Goal: Task Accomplishment & Management: Complete application form

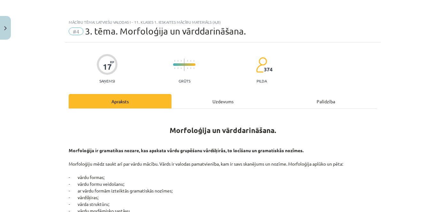
scroll to position [1153, 0]
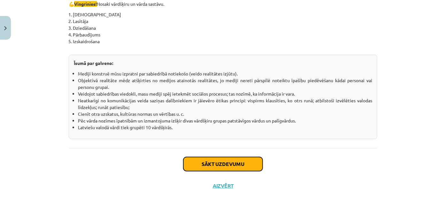
click at [250, 161] on button "Sākt uzdevumu" at bounding box center [222, 164] width 79 height 14
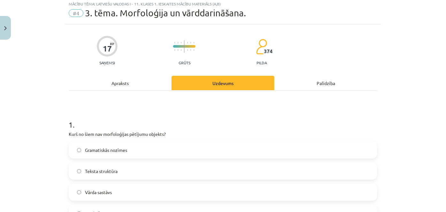
scroll to position [16, 0]
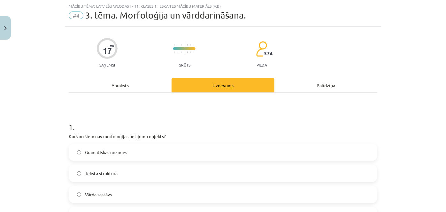
click at [309, 137] on p "Kurš no šiem nav morfoloģijas pētījumu objekts?" at bounding box center [223, 136] width 309 height 7
click at [118, 173] on label "Teksta struktūra" at bounding box center [222, 173] width 307 height 16
click at [112, 153] on span "Gramatiskās nozīmes" at bounding box center [106, 152] width 42 height 7
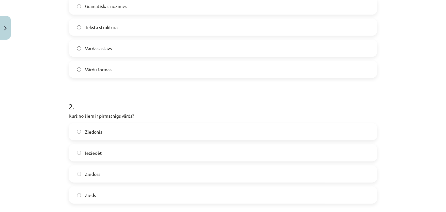
scroll to position [162, 0]
click at [106, 190] on label "Zieds" at bounding box center [222, 195] width 307 height 16
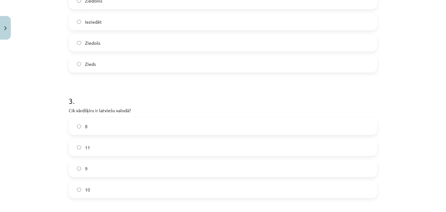
scroll to position [304, 0]
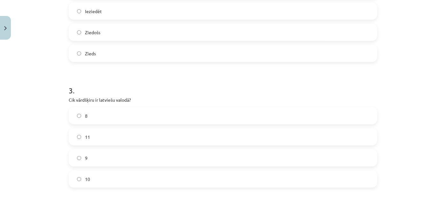
click at [110, 116] on label "8" at bounding box center [222, 116] width 307 height 16
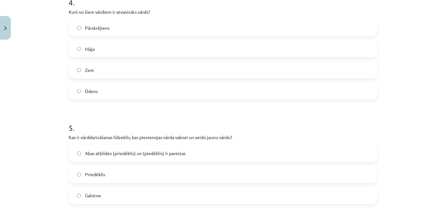
scroll to position [604, 0]
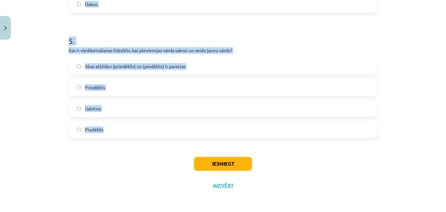
drag, startPoint x: 62, startPoint y: 118, endPoint x: 126, endPoint y: 133, distance: 65.9
click at [126, 133] on div "Mācību tēma: Latviešu valodas i - 11. klases 1. ieskaites mācību materiāls (a,b…" at bounding box center [223, 106] width 446 height 212
copy form "Cik vārdšķiru ir latviešu valodā? 8 11 9 10 4 . Kurš no šiem vārdiem ir atvasin…"
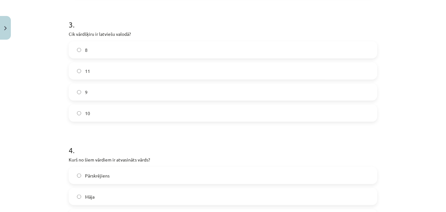
scroll to position [370, 0]
click at [96, 110] on label "10" at bounding box center [222, 113] width 307 height 16
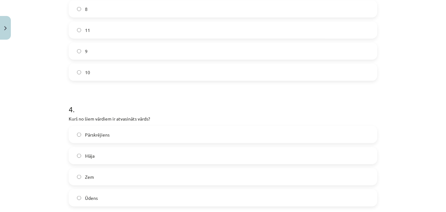
scroll to position [414, 0]
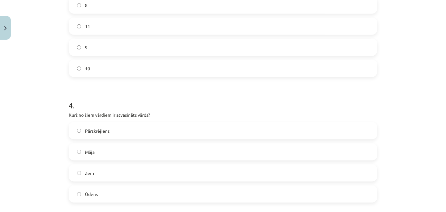
click at [104, 132] on span "Pārskrējiens" at bounding box center [97, 131] width 25 height 7
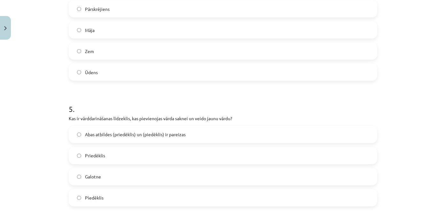
scroll to position [537, 0]
click at [121, 134] on span "Abas atbildes (priedēklis) un (piedēklis) ir pareizas" at bounding box center [135, 133] width 101 height 7
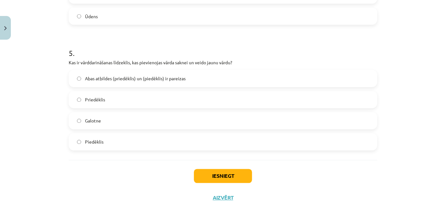
scroll to position [604, 0]
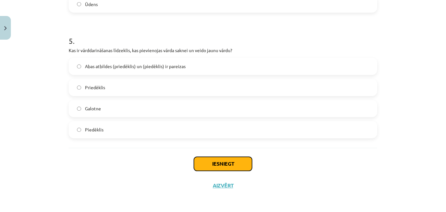
click at [223, 162] on button "Iesniegt" at bounding box center [223, 164] width 58 height 14
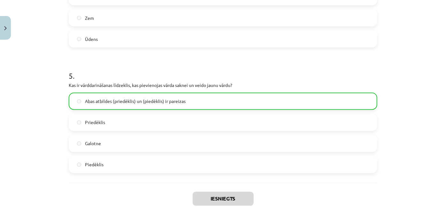
scroll to position [624, 0]
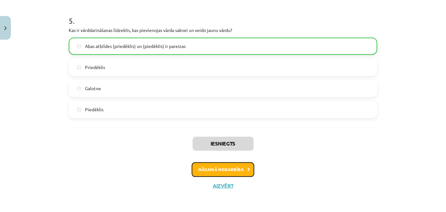
click at [217, 166] on button "Nākamā nodarbība" at bounding box center [223, 169] width 63 height 15
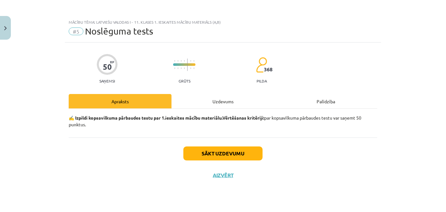
scroll to position [0, 0]
click at [213, 150] on button "Sākt uzdevumu" at bounding box center [222, 153] width 79 height 14
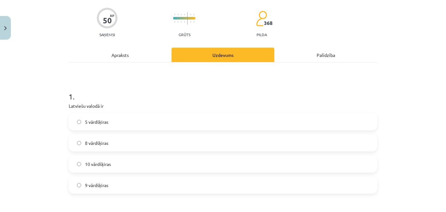
scroll to position [47, 0]
click at [203, 164] on label "10 vārdšķiras" at bounding box center [222, 164] width 307 height 16
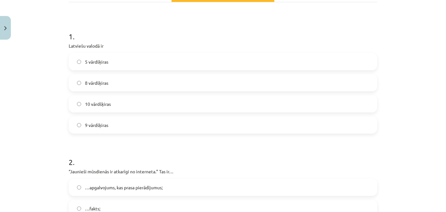
scroll to position [178, 0]
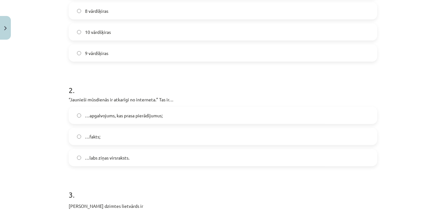
click at [131, 136] on label "…fakts;" at bounding box center [222, 136] width 307 height 16
click at [120, 114] on span "…apgalvojums, kas prasa pierādījumus;" at bounding box center [124, 115] width 78 height 7
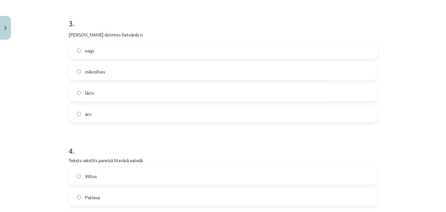
scroll to position [350, 0]
click at [124, 116] on label "acs" at bounding box center [222, 113] width 307 height 16
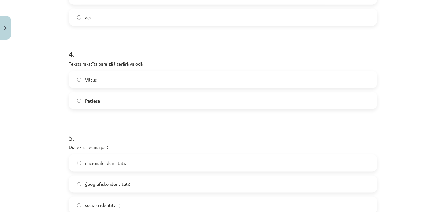
scroll to position [446, 0]
click at [134, 99] on label "Patiesa" at bounding box center [222, 100] width 307 height 16
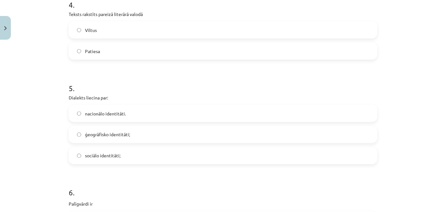
scroll to position [503, 0]
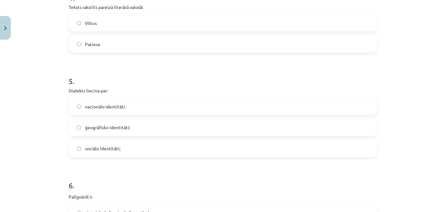
click at [139, 126] on label "ģeogrāfisko identitāti;" at bounding box center [222, 128] width 307 height 16
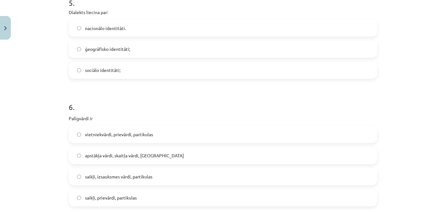
scroll to position [590, 0]
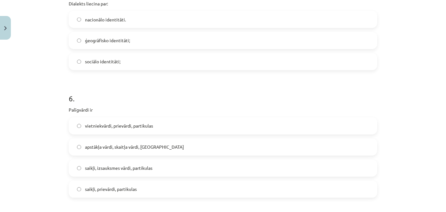
click at [150, 143] on label "apstākļa vārdi, skaitļa vārdi, [GEOGRAPHIC_DATA]" at bounding box center [222, 147] width 307 height 16
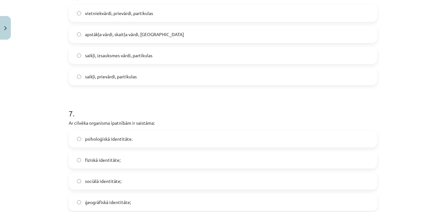
scroll to position [702, 0]
click at [124, 158] on label "fiziskā identitāte;" at bounding box center [222, 160] width 307 height 16
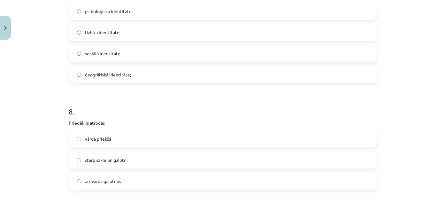
scroll to position [831, 0]
click at [124, 138] on label "vārda priekšā" at bounding box center [222, 138] width 307 height 16
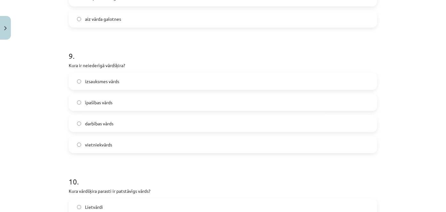
scroll to position [995, 0]
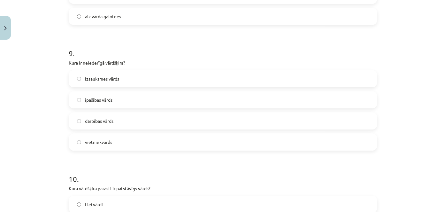
click at [116, 74] on label "izsauksmes vārds" at bounding box center [222, 79] width 307 height 16
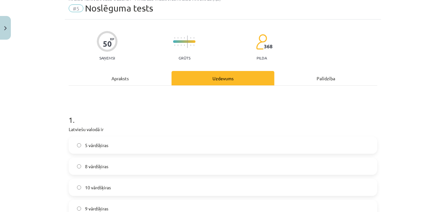
scroll to position [0, 0]
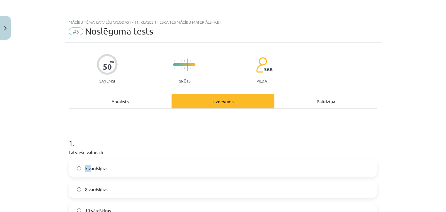
drag, startPoint x: 59, startPoint y: 158, endPoint x: 85, endPoint y: 169, distance: 27.9
click at [85, 169] on div "Mācību tēma: Latviešu valodas i - 11. klases 1. ieskaites mācību materiāls (a,b…" at bounding box center [223, 106] width 446 height 212
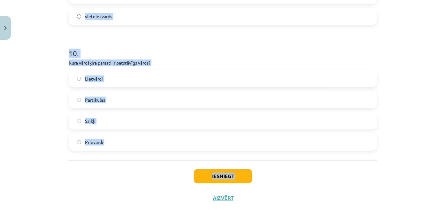
scroll to position [1133, 0]
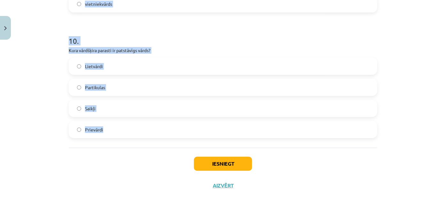
drag, startPoint x: 59, startPoint y: 149, endPoint x: 132, endPoint y: 139, distance: 73.3
click at [132, 139] on div "Mācību tēma: Latviešu valodas i - 11. klases 1. ieskaites mācību materiāls (a,b…" at bounding box center [223, 106] width 446 height 212
copy form "Loremips dolors am 4 consectetu 0 adipiscing 38 elitseddoe 5 temporinci 3 . “Ut…"
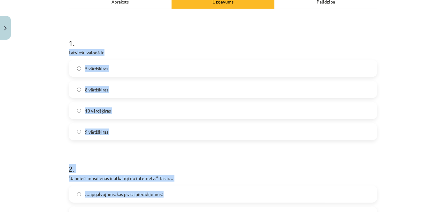
scroll to position [100, 0]
click at [53, 97] on div "Mācību tēma: Latviešu valodas i - 11. klases 1. ieskaites mācību materiāls (a,b…" at bounding box center [223, 106] width 446 height 212
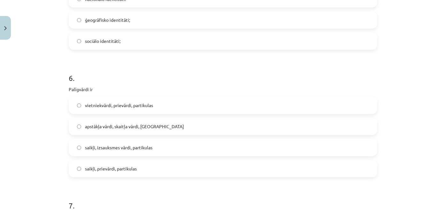
scroll to position [612, 0]
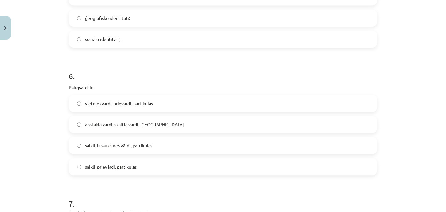
click at [107, 169] on span "saikļi, prievārdi, partikulas" at bounding box center [111, 167] width 52 height 7
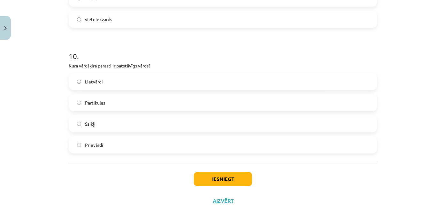
scroll to position [1119, 0]
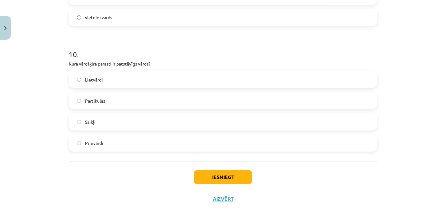
click at [103, 79] on label "Lietvārdi" at bounding box center [222, 80] width 307 height 16
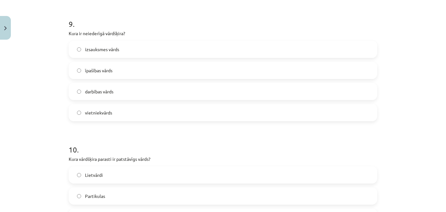
scroll to position [1133, 0]
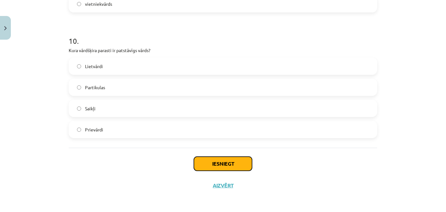
click at [207, 165] on button "Iesniegt" at bounding box center [223, 164] width 58 height 14
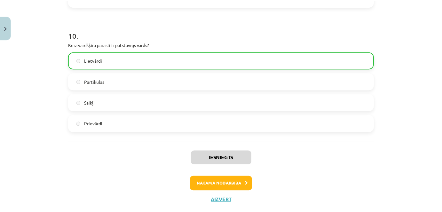
scroll to position [1152, 0]
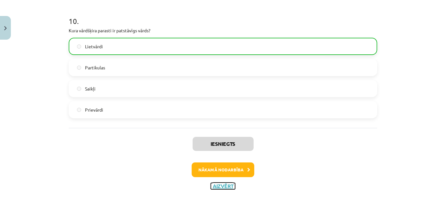
click at [221, 185] on button "Aizvērt" at bounding box center [223, 186] width 24 height 6
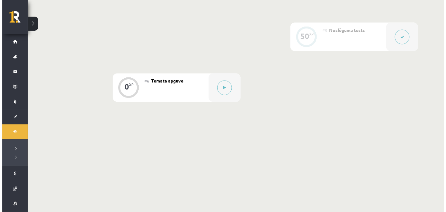
scroll to position [354, 0]
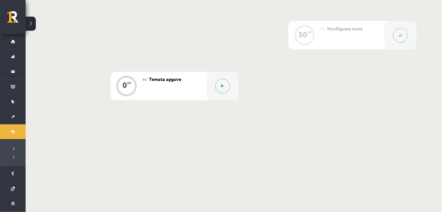
click at [230, 90] on div at bounding box center [222, 86] width 32 height 28
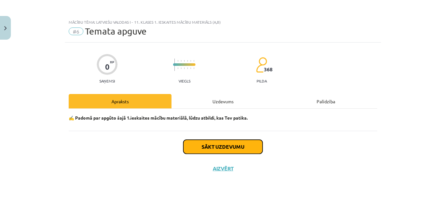
click at [225, 145] on button "Sākt uzdevumu" at bounding box center [222, 147] width 79 height 14
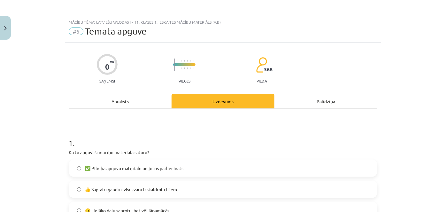
click at [200, 184] on label "👍 Sapratu gandrīz visu, varu izskaidrot citiem" at bounding box center [222, 189] width 307 height 16
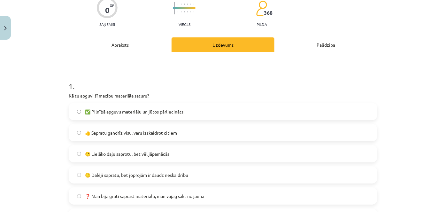
scroll to position [57, 0]
click at [199, 151] on label "🙂 Lielāko daļu saprotu, bet vēl jāpamācās" at bounding box center [222, 153] width 307 height 16
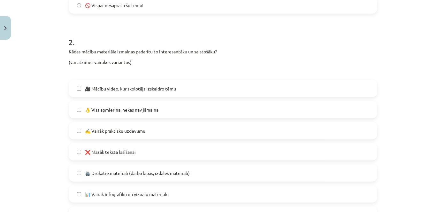
scroll to position [269, 0]
click at [156, 85] on span "🎥 Mācību video, kur skolotājs izskaidro tēmu" at bounding box center [130, 88] width 91 height 7
click at [165, 105] on label "👌 Viss apmierina, nekas nav jāmaina" at bounding box center [222, 109] width 307 height 16
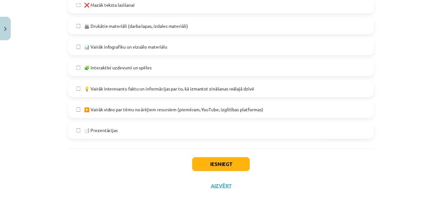
scroll to position [417, 0]
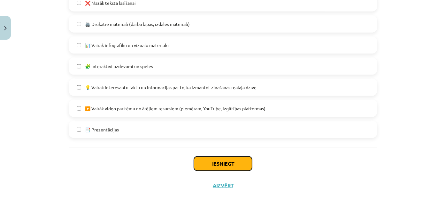
click at [214, 164] on button "Iesniegt" at bounding box center [223, 164] width 58 height 14
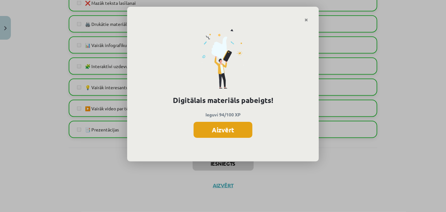
click at [215, 134] on button "Aizvērt" at bounding box center [223, 130] width 59 height 16
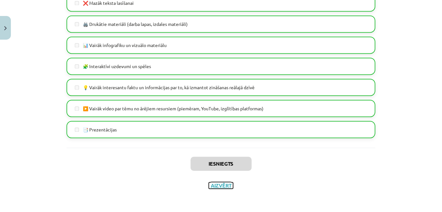
click at [220, 186] on button "Aizvērt" at bounding box center [221, 185] width 24 height 6
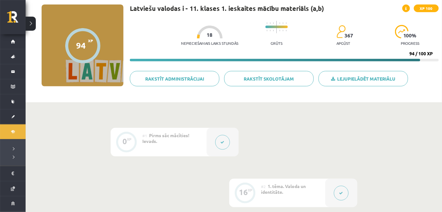
scroll to position [40, 0]
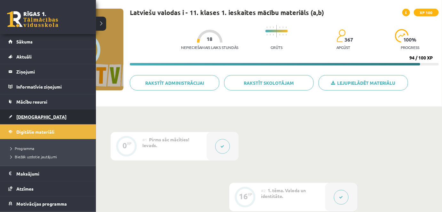
click at [21, 118] on span "[DEMOGRAPHIC_DATA]" at bounding box center [41, 117] width 50 height 6
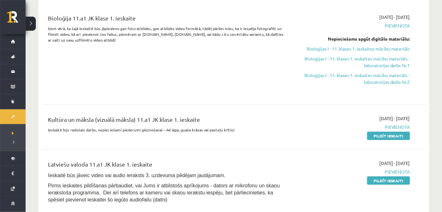
scroll to position [164, 0]
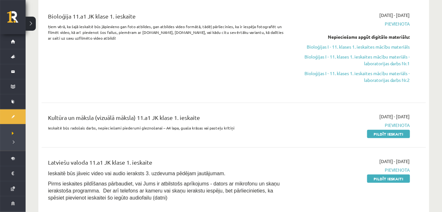
click at [288, 75] on div "Bioloģija 11.a1 JK klase 1. ieskaite Ņem vērā, ka šajā ieskaitē būs jāpievieno …" at bounding box center [167, 52] width 248 height 81
drag, startPoint x: 431, startPoint y: 100, endPoint x: 441, endPoint y: 61, distance: 40.7
click at [392, 133] on link "Pildīt ieskaiti" at bounding box center [388, 134] width 43 height 8
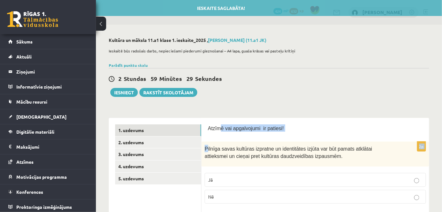
drag, startPoint x: 206, startPoint y: 147, endPoint x: 217, endPoint y: 115, distance: 33.6
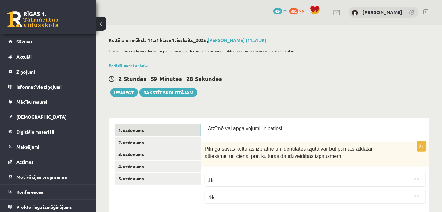
click at [209, 124] on p "Atzīmē vai apgalvojumi ir patiesi!" at bounding box center [315, 127] width 215 height 7
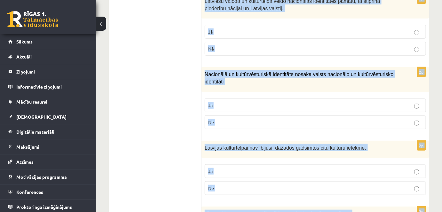
scroll to position [962, 0]
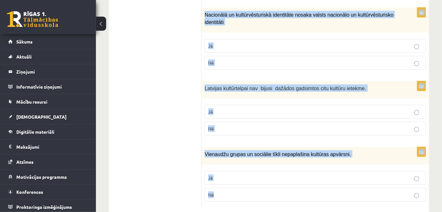
drag, startPoint x: 205, startPoint y: 125, endPoint x: 258, endPoint y: 188, distance: 82.7
copy form "Atzīmē vai apgalvojumi ir patiesi! 2p Pilnīga savas kultūras izpratne un identi…"
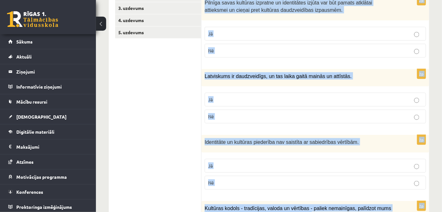
scroll to position [0, 0]
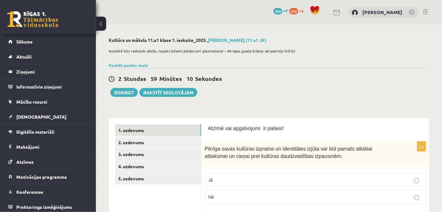
click at [245, 71] on div "2 Stundas 59 Minūtes 10 Sekundes Ieskaite saglabāta! Iesniegt Rakstīt skolotājam" at bounding box center [269, 82] width 320 height 29
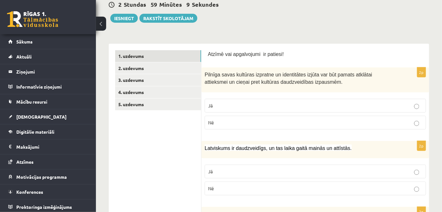
scroll to position [74, 0]
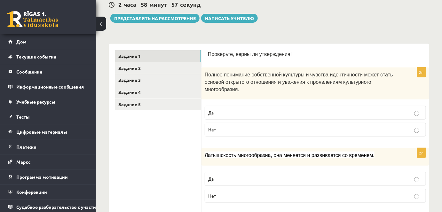
click at [291, 109] on p "Да" at bounding box center [315, 112] width 214 height 7
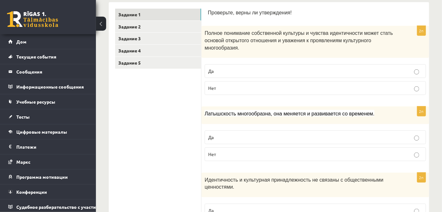
scroll to position [116, 0]
click at [289, 134] on p "Да" at bounding box center [315, 137] width 214 height 7
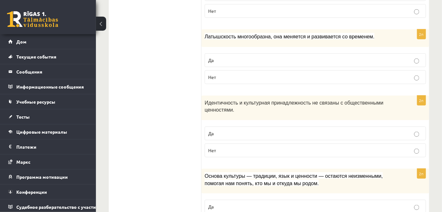
scroll to position [203, 0]
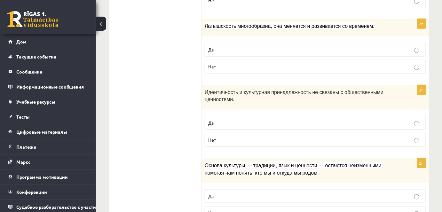
click at [286, 136] on p "Нет" at bounding box center [315, 139] width 214 height 7
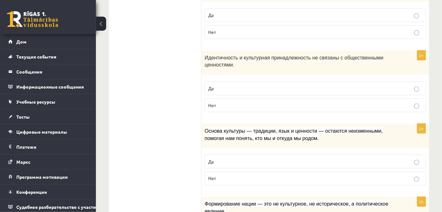
scroll to position [238, 0]
click at [253, 158] on p "Да" at bounding box center [315, 161] width 214 height 7
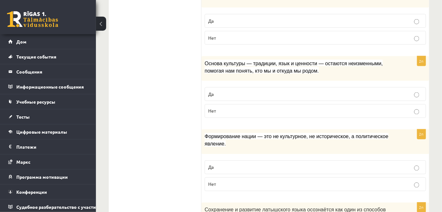
scroll to position [308, 0]
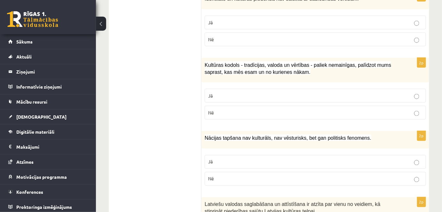
scroll to position [304, 0]
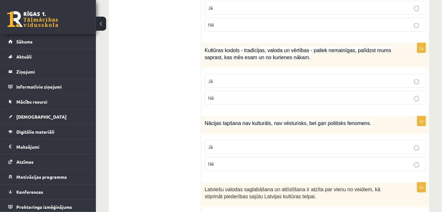
click at [214, 144] on p "Jā" at bounding box center [315, 147] width 214 height 7
click at [214, 167] on label "Nē" at bounding box center [315, 164] width 221 height 14
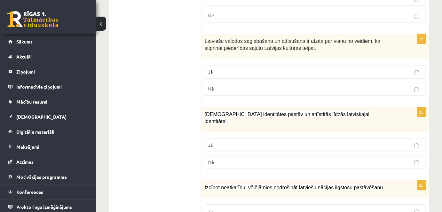
scroll to position [455, 0]
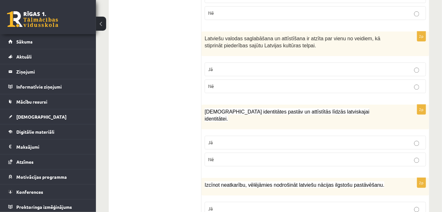
click at [224, 62] on label "Jā" at bounding box center [315, 69] width 221 height 14
click at [238, 139] on p "Jā" at bounding box center [315, 142] width 214 height 7
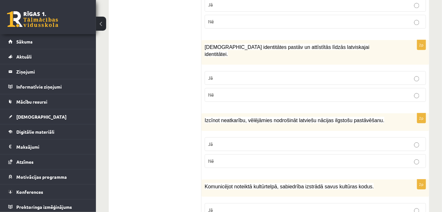
scroll to position [518, 0]
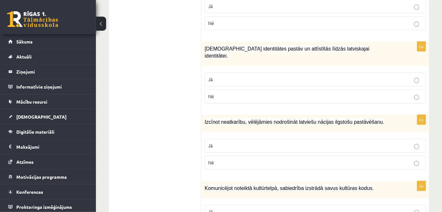
click at [238, 139] on label "Jā" at bounding box center [315, 146] width 221 height 14
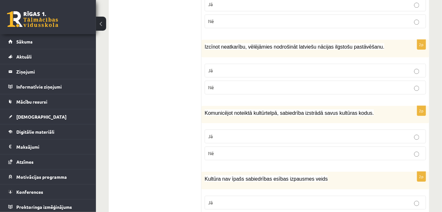
scroll to position [593, 0]
click at [240, 129] on label "Jā" at bounding box center [315, 136] width 221 height 14
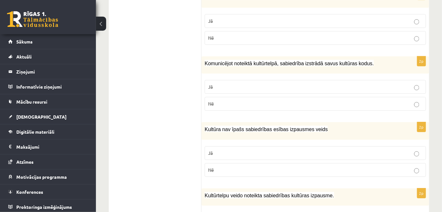
scroll to position [647, 0]
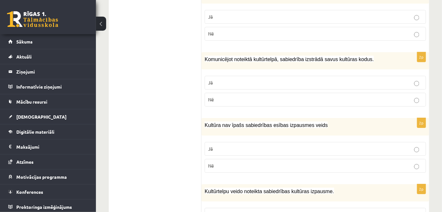
click at [296, 162] on p "Nē" at bounding box center [315, 165] width 214 height 7
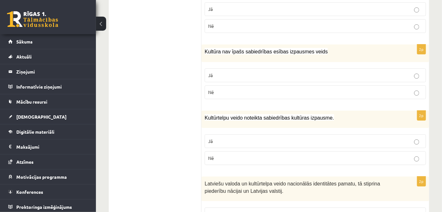
scroll to position [730, 0]
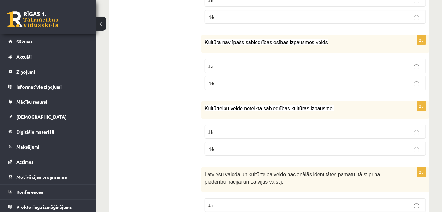
click at [242, 128] on p "Jā" at bounding box center [315, 131] width 214 height 7
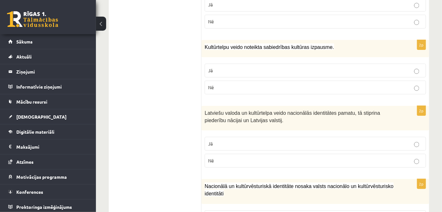
scroll to position [791, 0]
click at [243, 136] on label "Jā" at bounding box center [315, 143] width 221 height 14
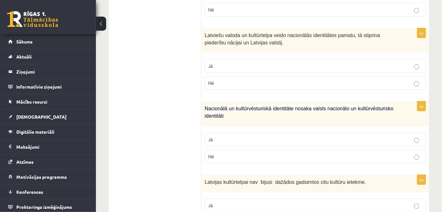
scroll to position [867, 0]
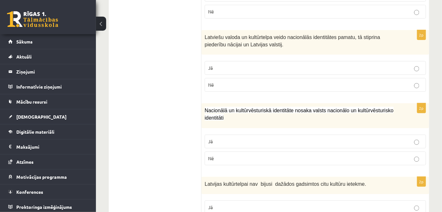
click at [243, 138] on p "Jā" at bounding box center [315, 141] width 214 height 7
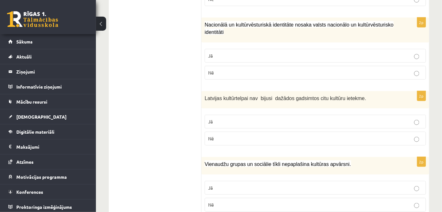
scroll to position [962, 0]
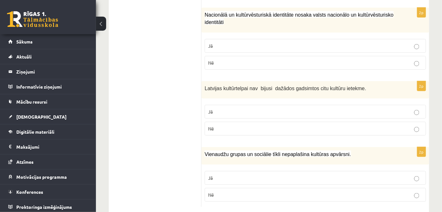
click at [220, 125] on p "Nē" at bounding box center [315, 128] width 214 height 7
click at [234, 188] on label "Nē" at bounding box center [315, 195] width 221 height 14
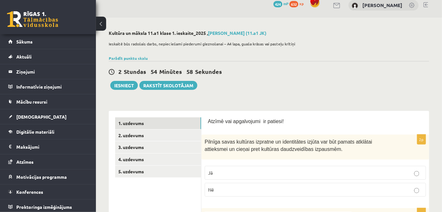
scroll to position [0, 0]
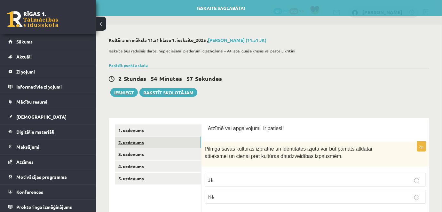
click at [143, 137] on link "2. uzdevums" at bounding box center [158, 142] width 86 height 12
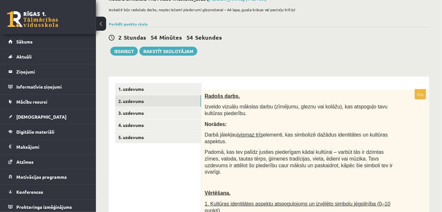
scroll to position [42, 0]
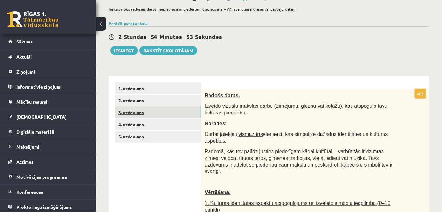
click at [170, 118] on link "3. uzdevums" at bounding box center [158, 112] width 86 height 12
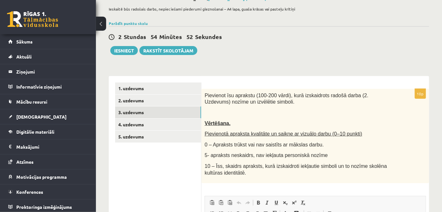
scroll to position [0, 0]
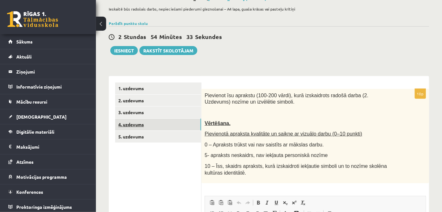
click at [133, 124] on link "4. uzdevums" at bounding box center [158, 125] width 86 height 12
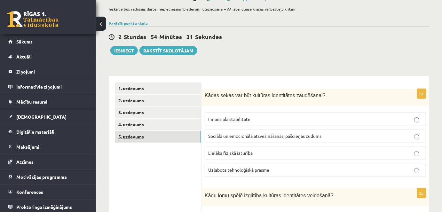
click at [171, 138] on link "5. uzdevums" at bounding box center [158, 137] width 86 height 12
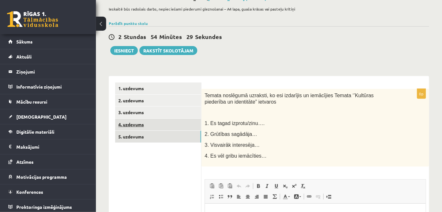
click at [161, 128] on link "4. uzdevums" at bounding box center [158, 125] width 86 height 12
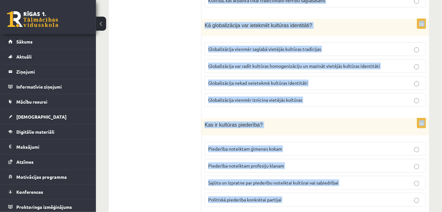
scroll to position [934, 0]
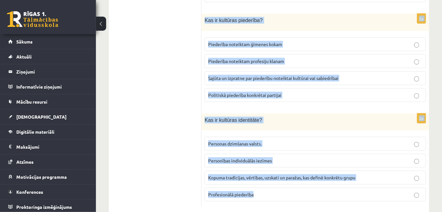
drag, startPoint x: 204, startPoint y: 92, endPoint x: 330, endPoint y: 219, distance: 179.2
copy form "Kādas sekas var būt kultūras identitātes zaudēšanai? Finansiāla stabilitāte Soc…"
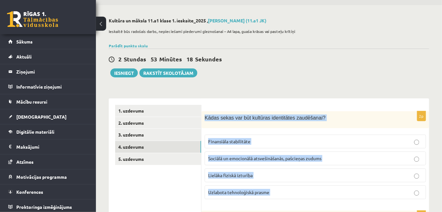
scroll to position [0, 0]
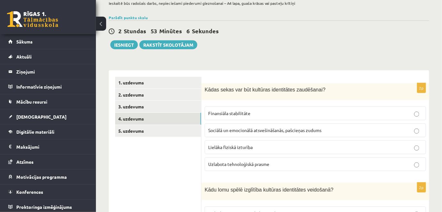
scroll to position [49, 0]
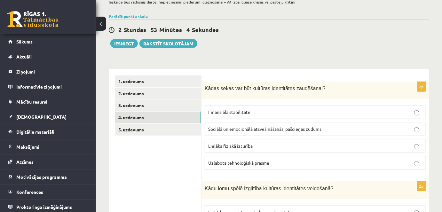
click at [254, 128] on span "Sociālā un emocionālā atsvešināšanās, pašcieņas zudums" at bounding box center [264, 129] width 113 height 6
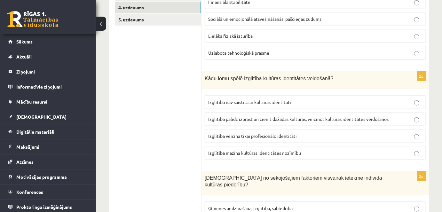
scroll to position [160, 0]
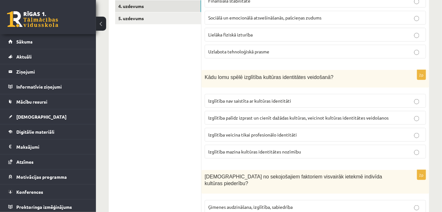
click at [262, 120] on label "Izglītība palīdz izprast un cienīt dažādas kultūras, veicinot kultūras identitā…" at bounding box center [315, 118] width 221 height 14
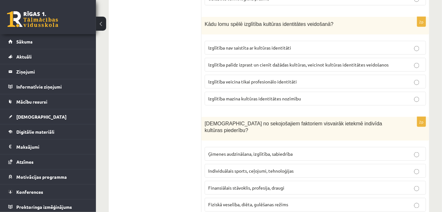
scroll to position [214, 0]
click at [259, 150] on span "Ģimenes audzināšana, izglītība, sabiedrība" at bounding box center [250, 153] width 84 height 6
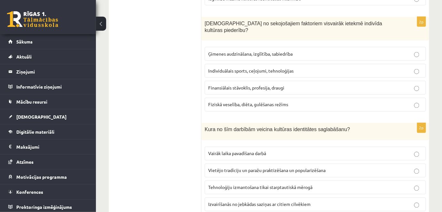
scroll to position [314, 0]
click at [252, 166] on label "Vietējo tradīciju un paražu praktizēšana un popularizēšana" at bounding box center [315, 170] width 221 height 14
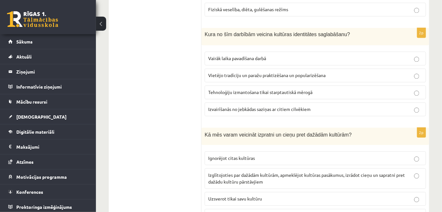
scroll to position [409, 0]
click at [253, 171] on span "Izglītojoties par dažādām kultūrām, apmeklējot kultūras pasākumus, izrādot cieņ…" at bounding box center [306, 177] width 197 height 12
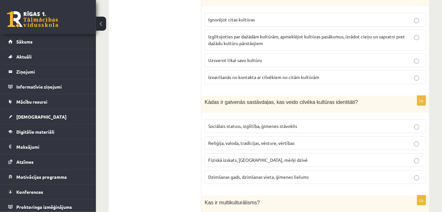
scroll to position [550, 0]
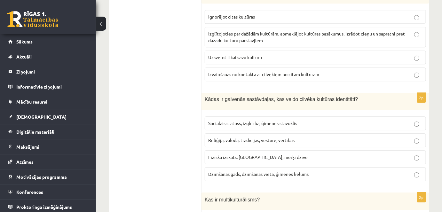
click at [250, 134] on label "Reliģija, valoda, tradīcijas, vēsture, vērtības" at bounding box center [315, 140] width 221 height 14
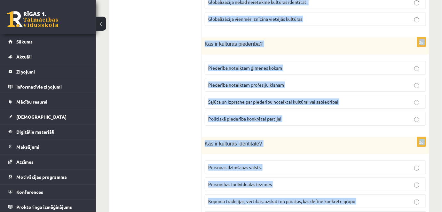
scroll to position [934, 0]
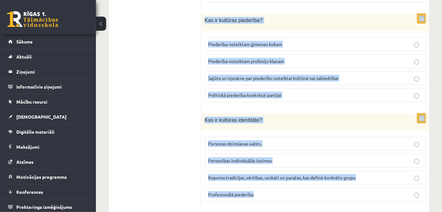
drag, startPoint x: 206, startPoint y: 50, endPoint x: 279, endPoint y: 193, distance: 160.5
copy form "as ir multikulturālisms? Ideoloģija, kas atbalsta vienas kultūras dominanci Teo…"
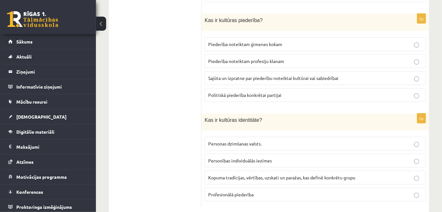
click at [217, 158] on span "Personības individuālās iezīmes" at bounding box center [240, 161] width 64 height 6
click at [214, 191] on span "Profesionālā piederība" at bounding box center [230, 194] width 45 height 6
click at [228, 158] on span "Personības individuālās iezīmes" at bounding box center [240, 161] width 64 height 6
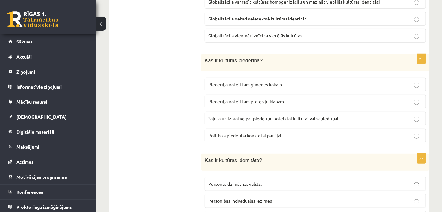
scroll to position [894, 0]
click at [238, 116] on span "Sajūta un izpratne par piederību noteiktai kultūrai vai sabiedrībai" at bounding box center [273, 119] width 130 height 6
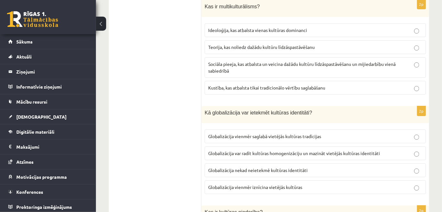
scroll to position [746, 0]
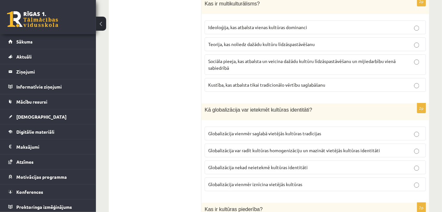
click at [244, 58] on span "Sociāla pieeja, kas atbalsta un veicina dažādu kultūru līdzāspastāvēšanu un mij…" at bounding box center [301, 64] width 187 height 12
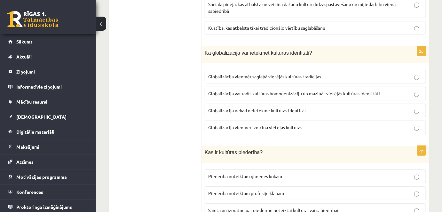
scroll to position [803, 0]
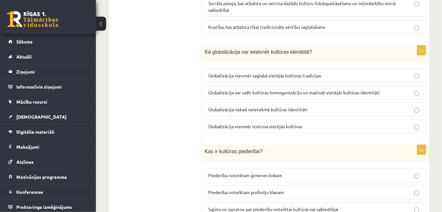
click at [218, 89] on p "Globalizācija var radīt kultūras homogenizāciju un mazināt vietējās kultūras id…" at bounding box center [315, 92] width 214 height 7
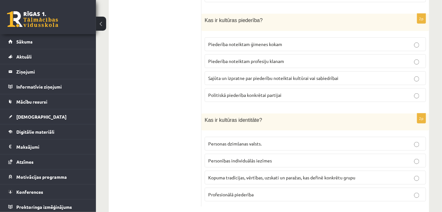
scroll to position [934, 0]
click at [246, 171] on label "Kopuma tradīcijas, vērtības, uzskati un paražas, kas definē konkrētu grupu" at bounding box center [315, 178] width 221 height 14
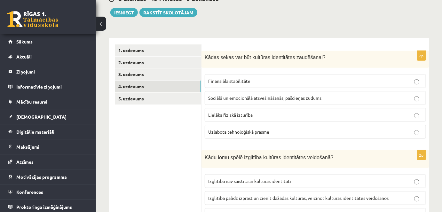
scroll to position [0, 0]
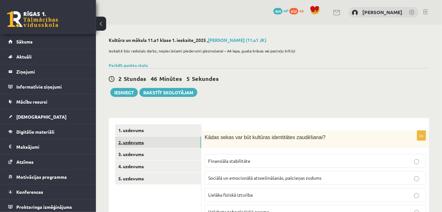
click at [142, 143] on link "2. uzdevums" at bounding box center [158, 142] width 86 height 12
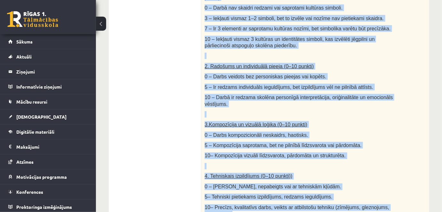
scroll to position [282, 0]
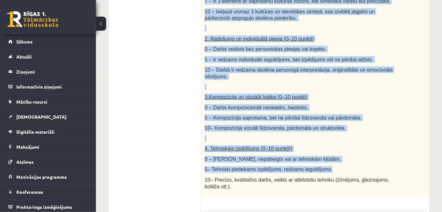
drag, startPoint x: 204, startPoint y: 88, endPoint x: 361, endPoint y: 155, distance: 170.7
click at [361, 155] on div "Radošs darbs. Izveido vizuālu mākslas darbu (zīmējumu, gleznu vai kolāžu), kas …" at bounding box center [315, 23] width 228 height 348
copy div "Izveido vizuālu mākslas darbu (zīmējumu, gleznu vai kolāžu), kas atspoguļo tavu…"
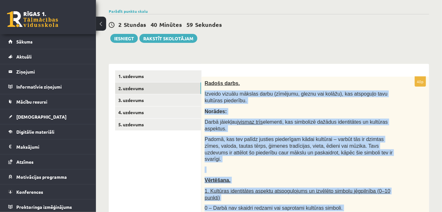
scroll to position [53, 0]
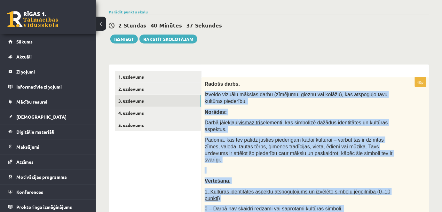
click at [137, 97] on link "3. uzdevums" at bounding box center [158, 101] width 86 height 12
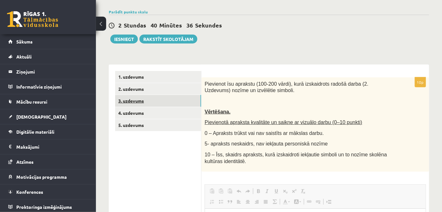
scroll to position [0, 0]
